Goal: Task Accomplishment & Management: Use online tool/utility

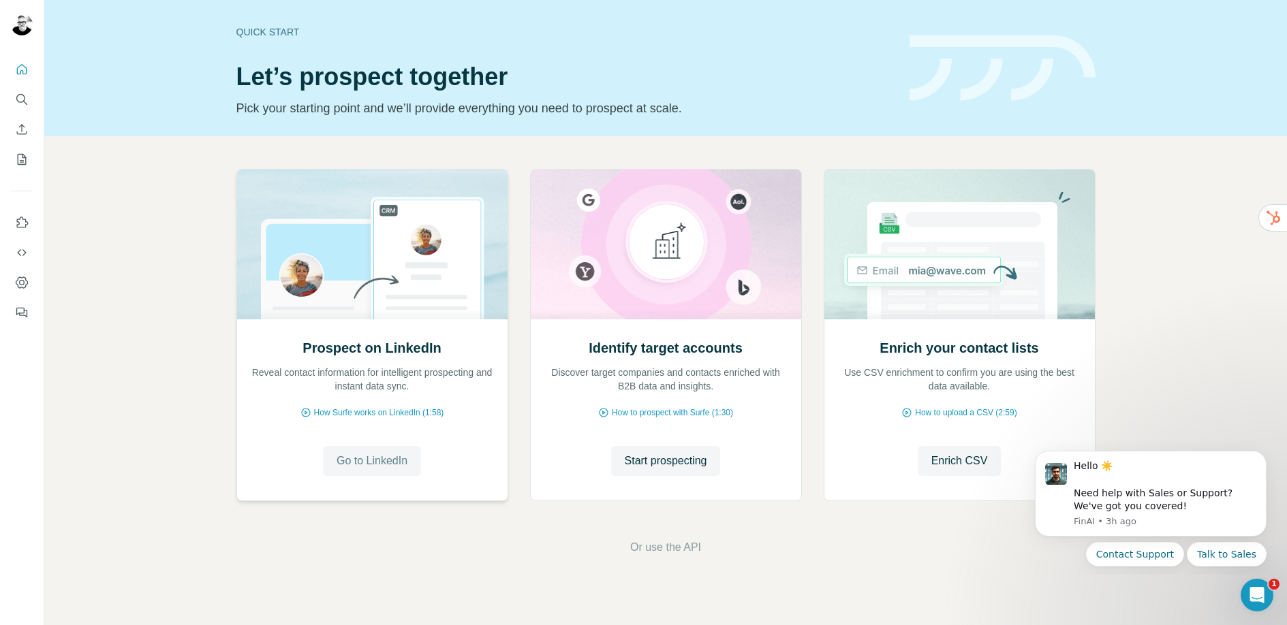
click at [386, 462] on span "Go to LinkedIn" at bounding box center [371, 461] width 71 height 16
click at [641, 460] on span "Start prospecting" at bounding box center [666, 461] width 82 height 16
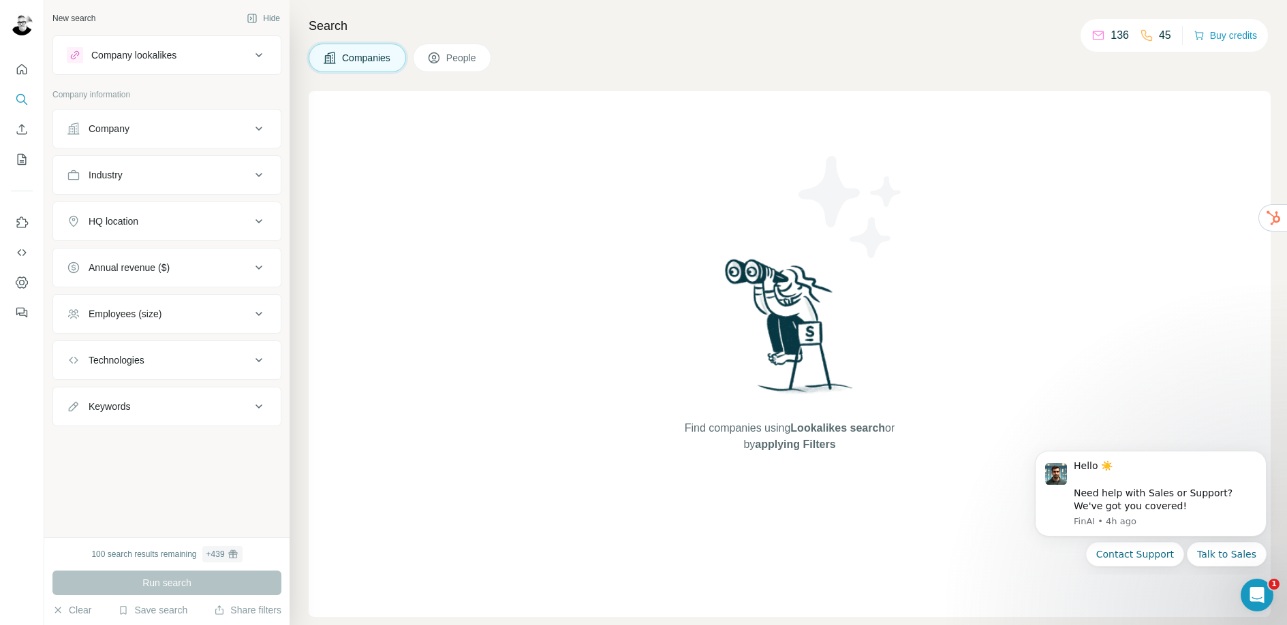
click at [205, 131] on div "Company" at bounding box center [159, 129] width 184 height 14
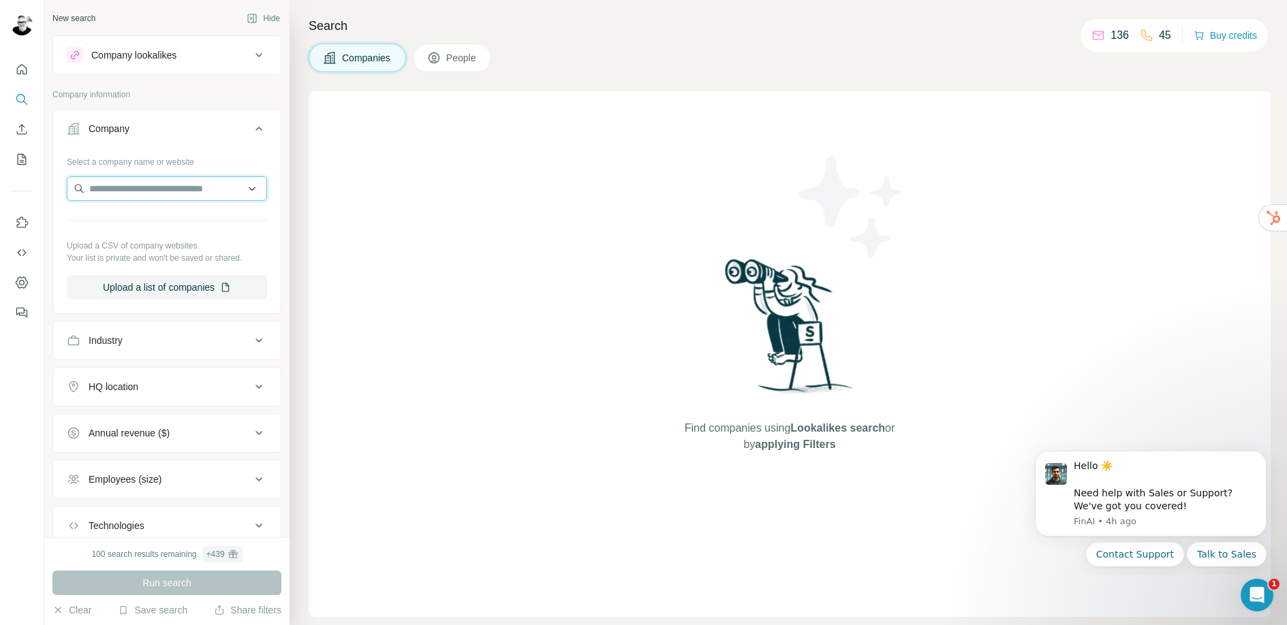
click at [225, 193] on input "text" at bounding box center [167, 188] width 200 height 25
click at [242, 187] on input "text" at bounding box center [167, 188] width 200 height 25
click at [271, 309] on div "New search Hide Company lookalikes Company information Company Select a company…" at bounding box center [166, 268] width 245 height 537
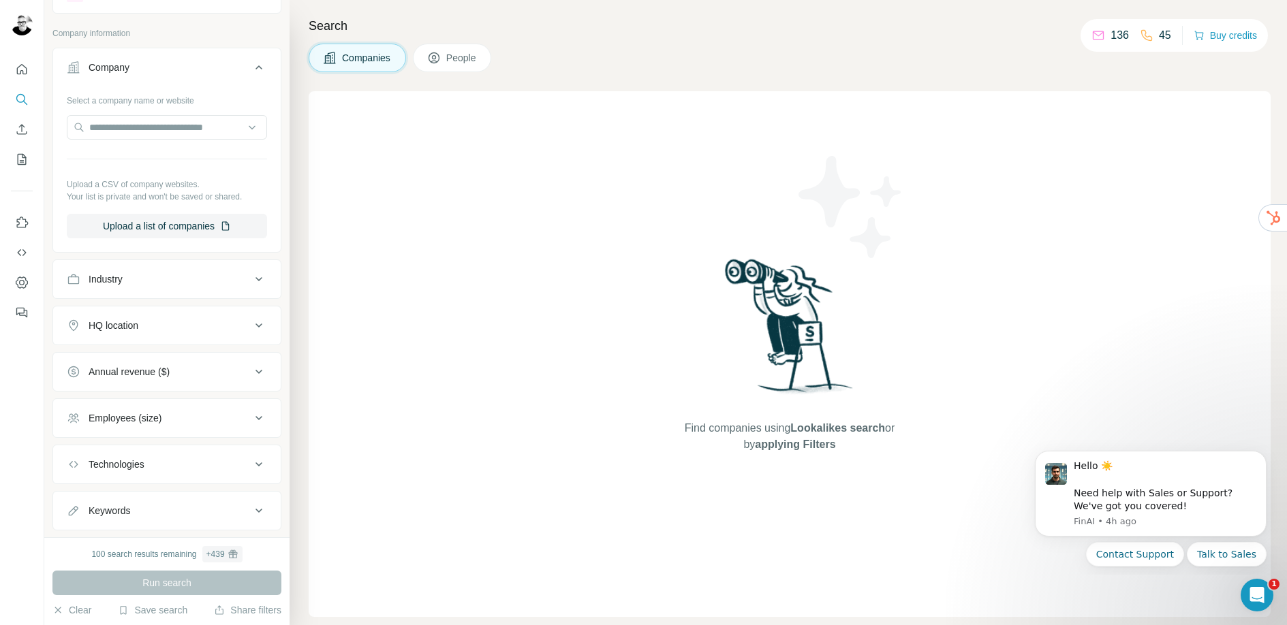
scroll to position [85, 0]
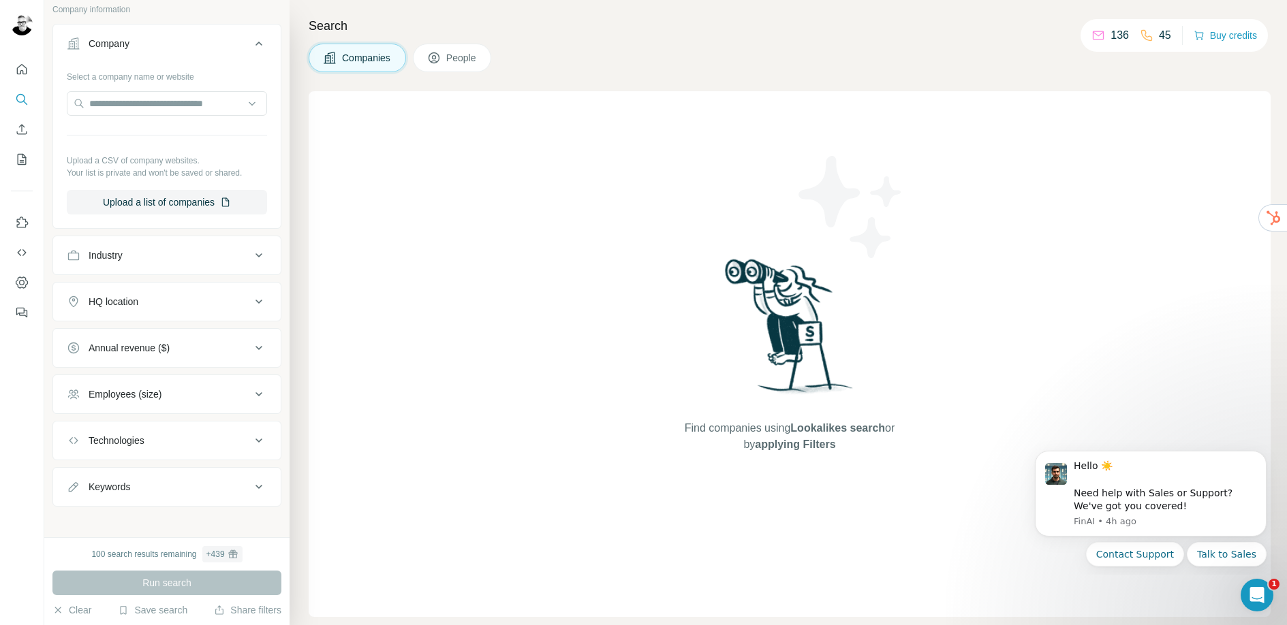
click at [155, 262] on button "Industry" at bounding box center [166, 255] width 227 height 33
click at [152, 292] on input at bounding box center [160, 289] width 168 height 15
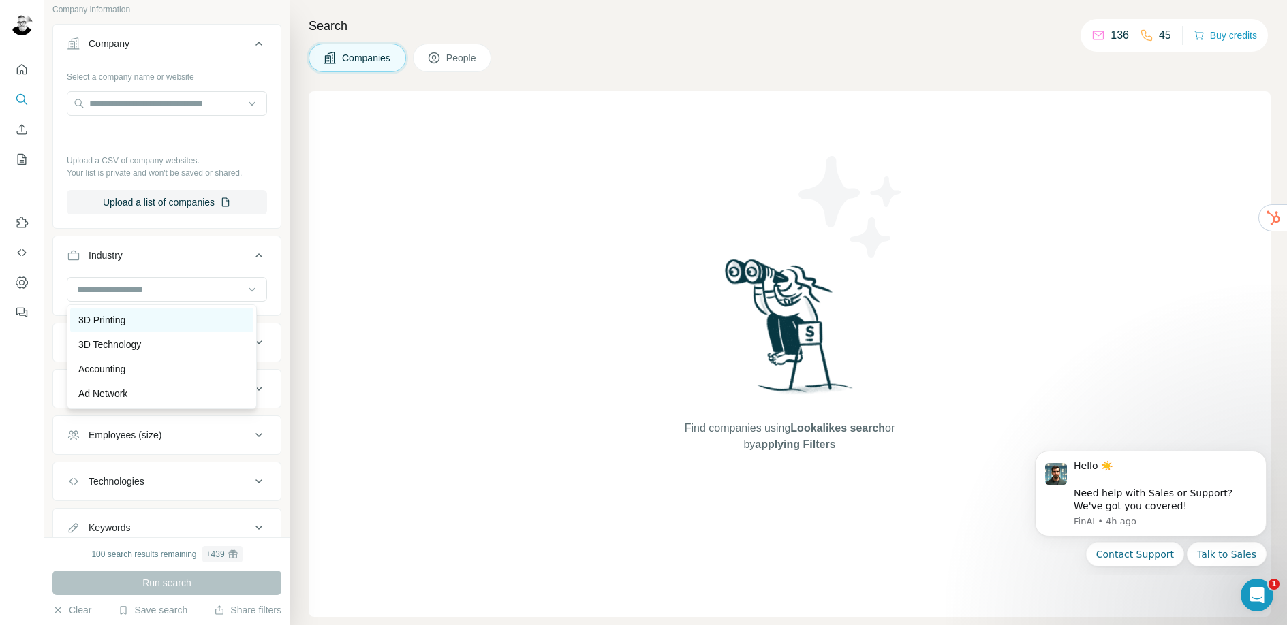
click at [133, 324] on div "3D Printing" at bounding box center [161, 320] width 167 height 14
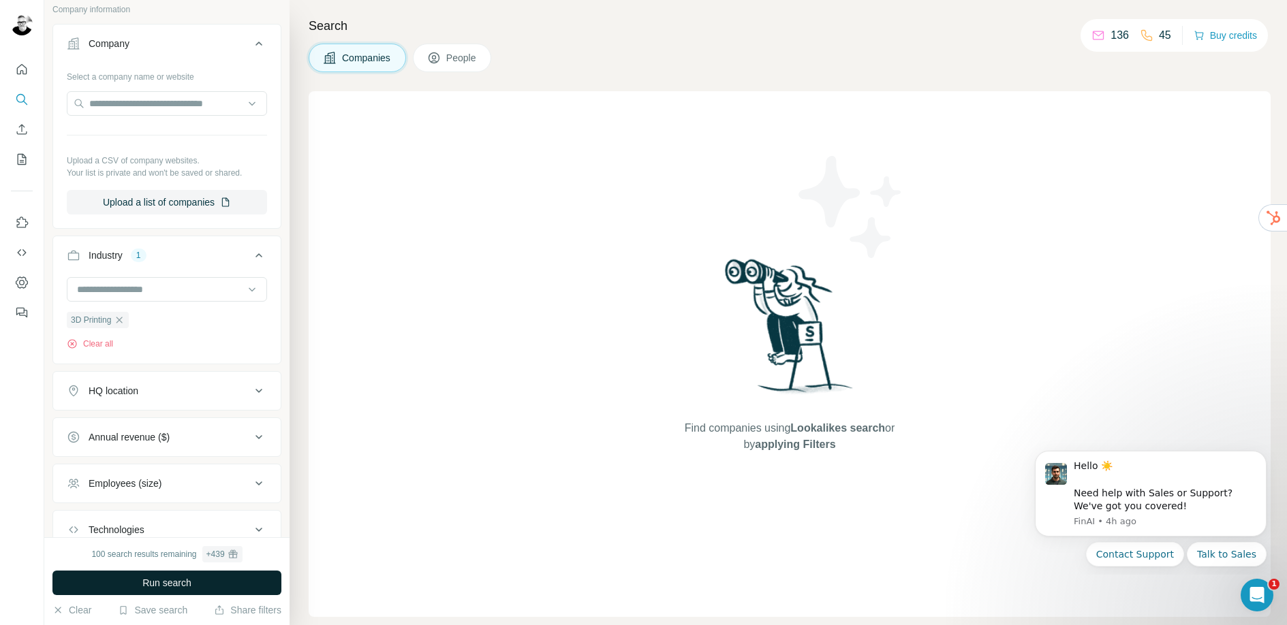
click at [185, 579] on span "Run search" at bounding box center [166, 583] width 49 height 14
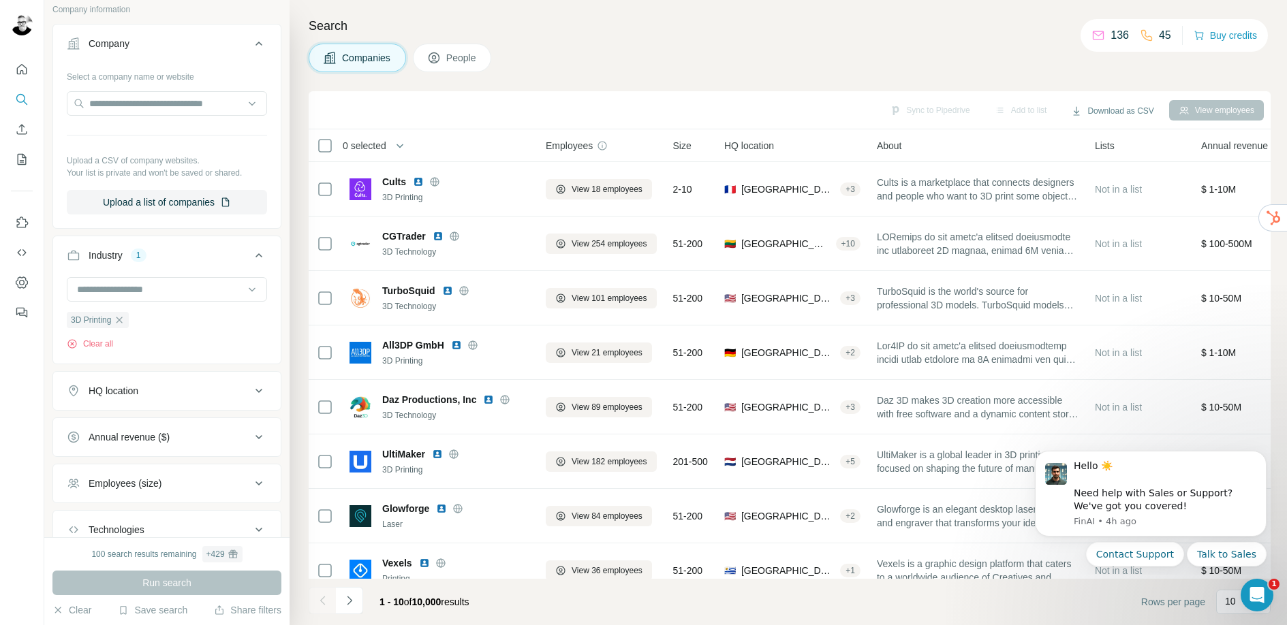
click at [168, 389] on div "HQ location" at bounding box center [159, 391] width 184 height 14
click at [164, 428] on input "text" at bounding box center [167, 425] width 200 height 25
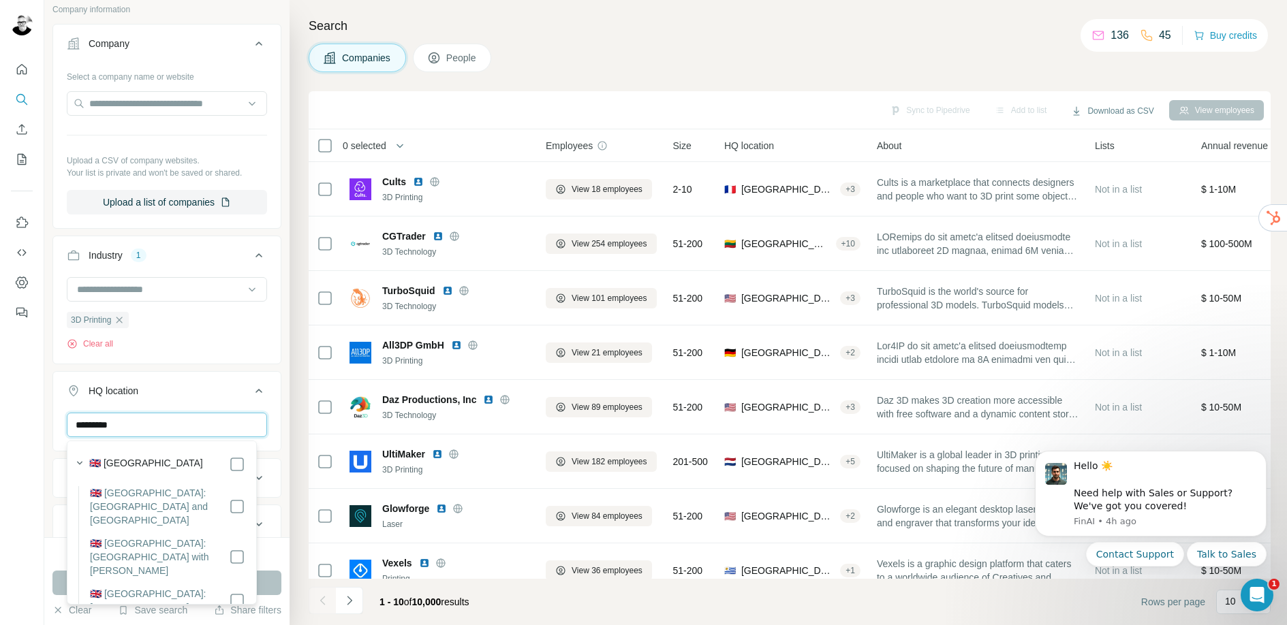
type input "*********"
click at [187, 464] on div "🇬🇧 [GEOGRAPHIC_DATA]" at bounding box center [167, 464] width 156 height 16
click at [270, 439] on div "HQ location 1 ********* [GEOGRAPHIC_DATA] Clear all" at bounding box center [166, 435] width 229 height 129
click at [267, 449] on div "********* [GEOGRAPHIC_DATA] Clear all" at bounding box center [166, 455] width 227 height 84
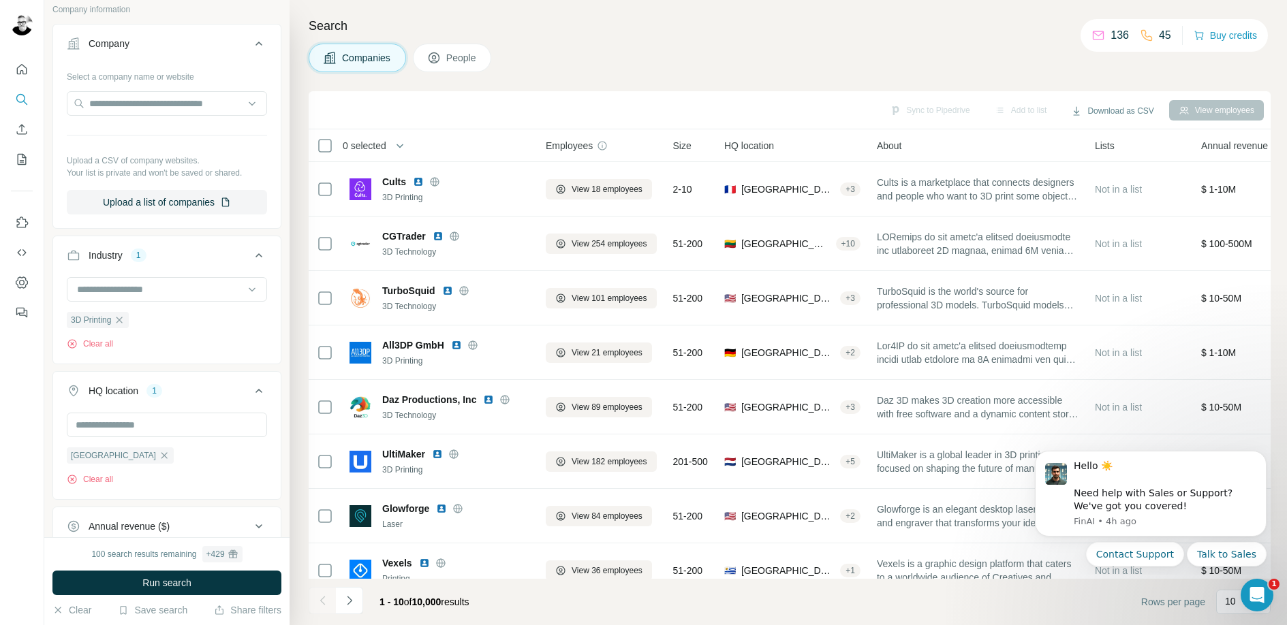
scroll to position [272, 0]
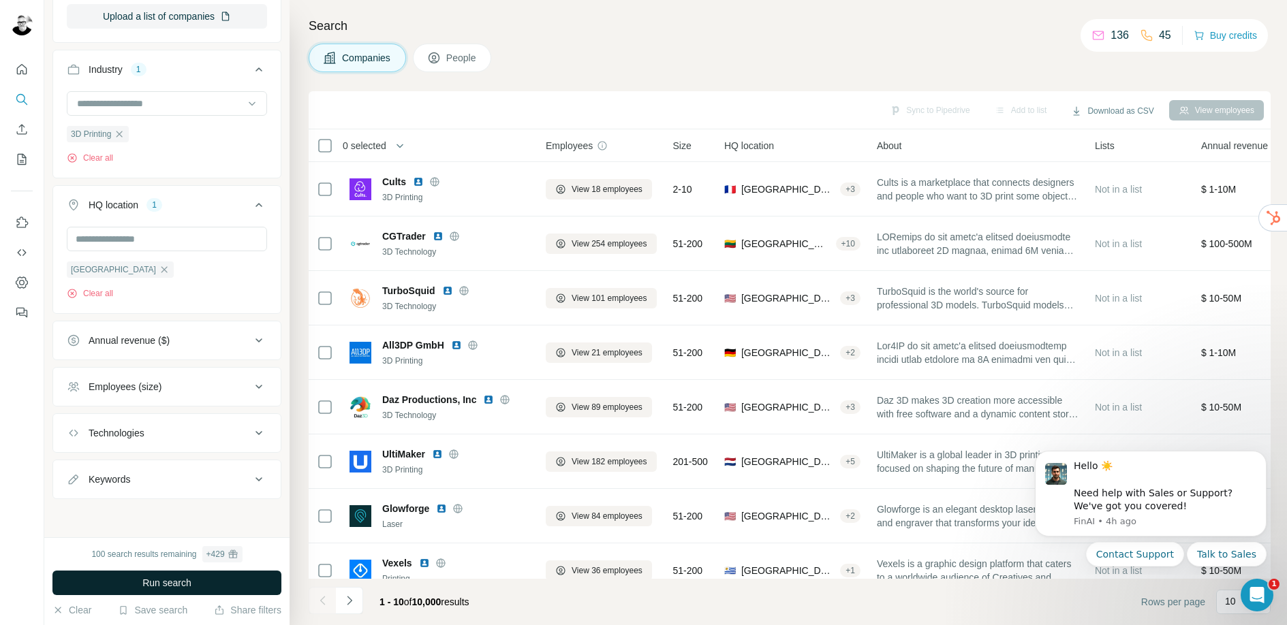
click at [189, 580] on span "Run search" at bounding box center [166, 583] width 49 height 14
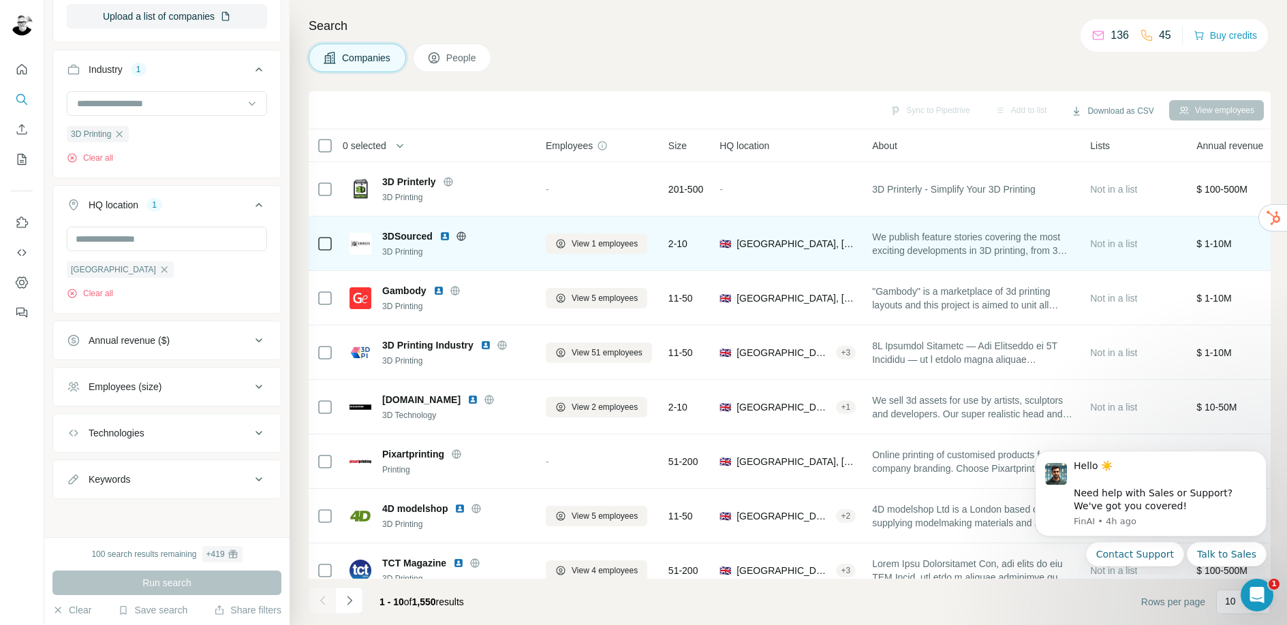
click at [397, 241] on span "3DSourced" at bounding box center [407, 237] width 50 height 14
click at [445, 234] on img at bounding box center [444, 236] width 11 height 11
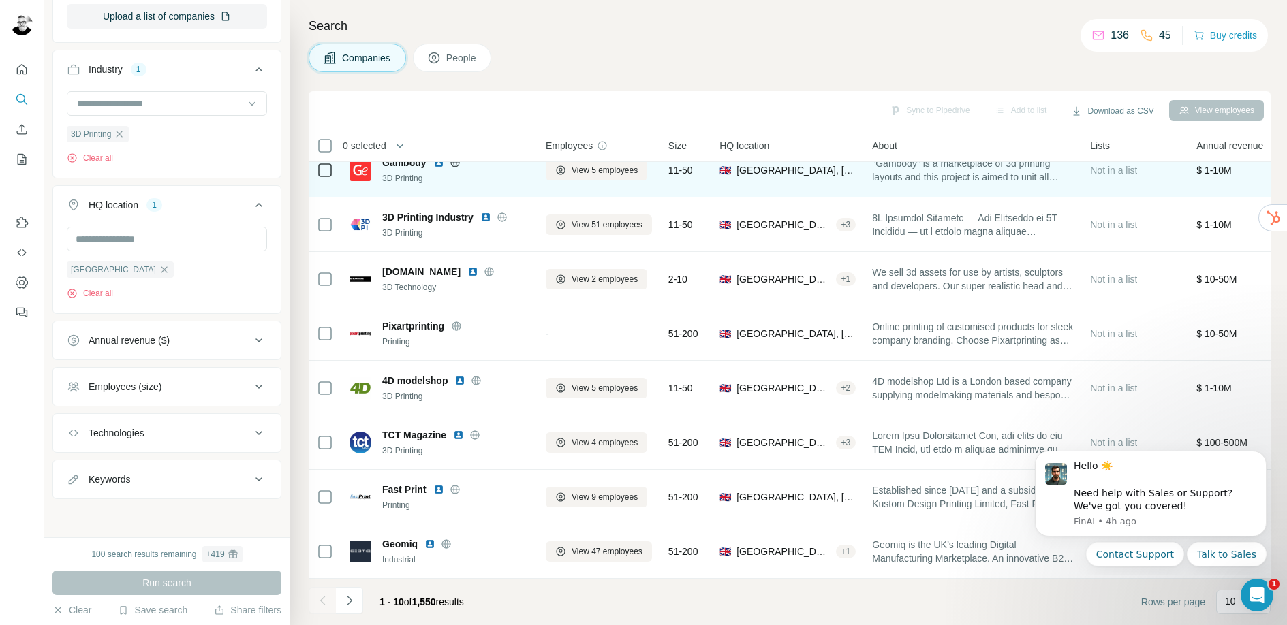
scroll to position [136, 0]
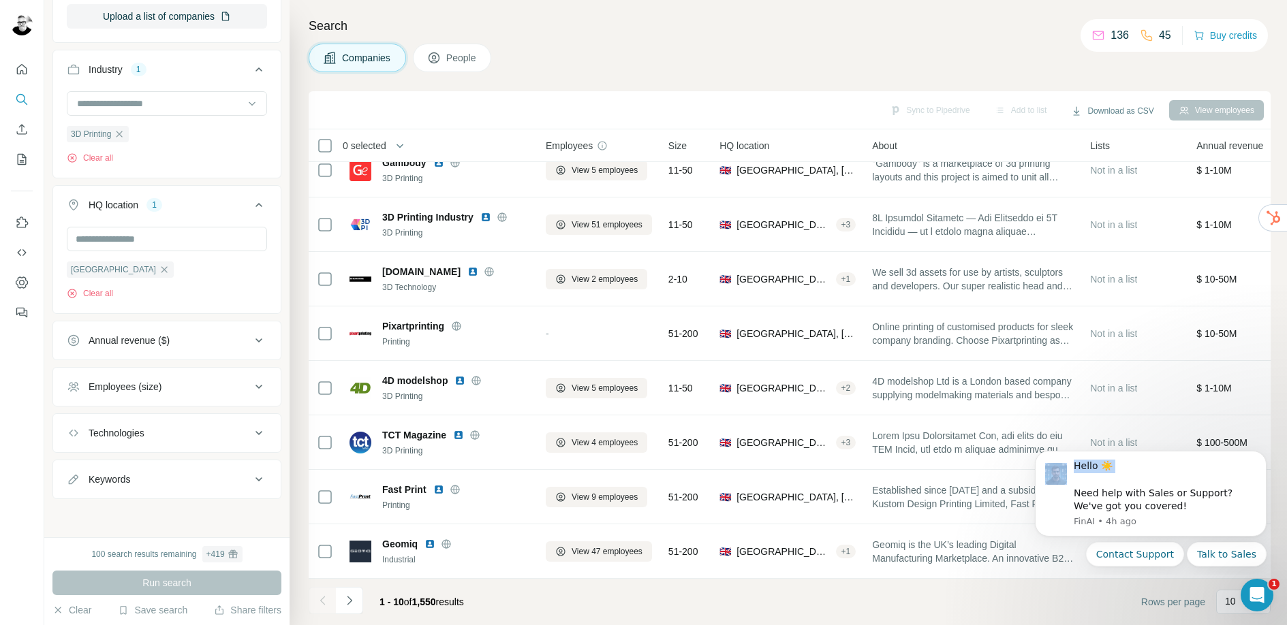
drag, startPoint x: 1246, startPoint y: 486, endPoint x: 1290, endPoint y: 487, distance: 44.3
click at [1286, 487] on html "Hello ☀️ ​ Need help with Sales or Support? We've got you covered! [GEOGRAPHIC_…" at bounding box center [1150, 507] width 272 height 136
click at [1263, 453] on icon "Dismiss notification" at bounding box center [1262, 455] width 7 height 7
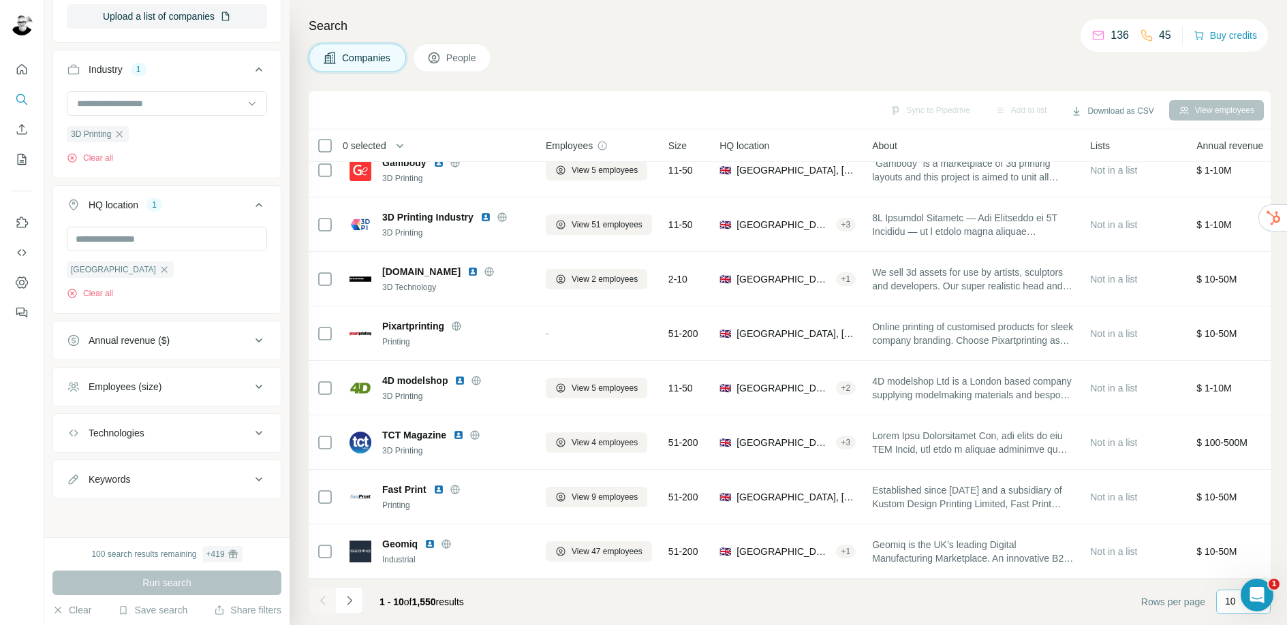
click at [1220, 600] on div "10" at bounding box center [1243, 602] width 54 height 25
click at [1236, 501] on p "60" at bounding box center [1232, 498] width 11 height 14
